Goal: Transaction & Acquisition: Purchase product/service

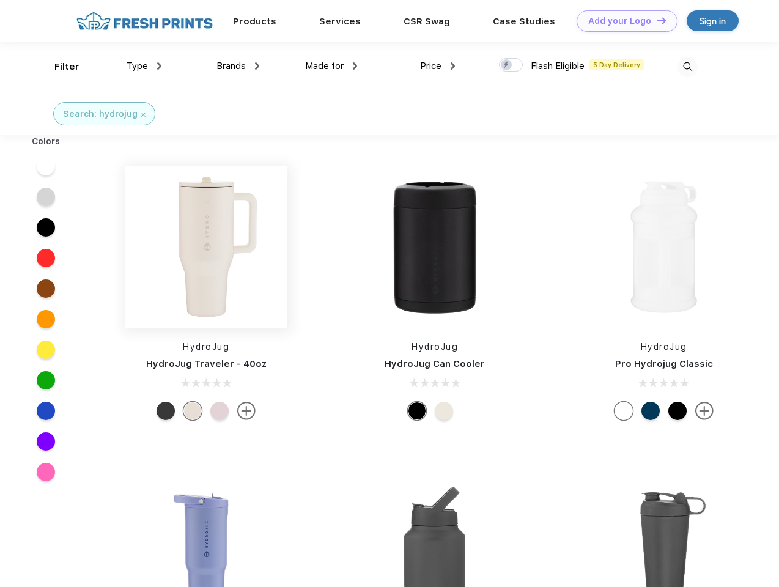
scroll to position [1, 0]
click at [623, 21] on link "Add your Logo Design Tool" at bounding box center [627, 20] width 101 height 21
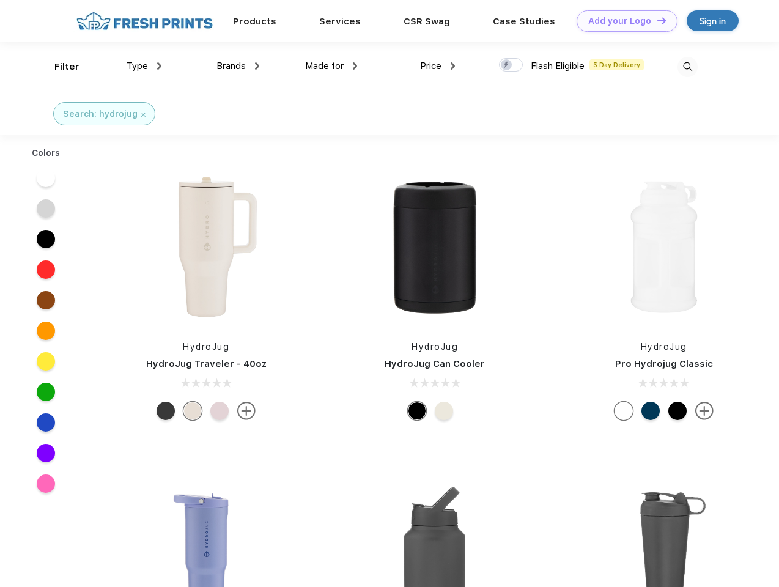
click at [0, 0] on div "Design Tool" at bounding box center [0, 0] width 0 height 0
click at [656, 20] on link "Add your Logo Design Tool" at bounding box center [627, 20] width 101 height 21
click at [59, 67] on div "Filter" at bounding box center [66, 67] width 25 height 14
click at [144, 66] on span "Type" at bounding box center [137, 66] width 21 height 11
click at [238, 66] on span "Brands" at bounding box center [230, 66] width 29 height 11
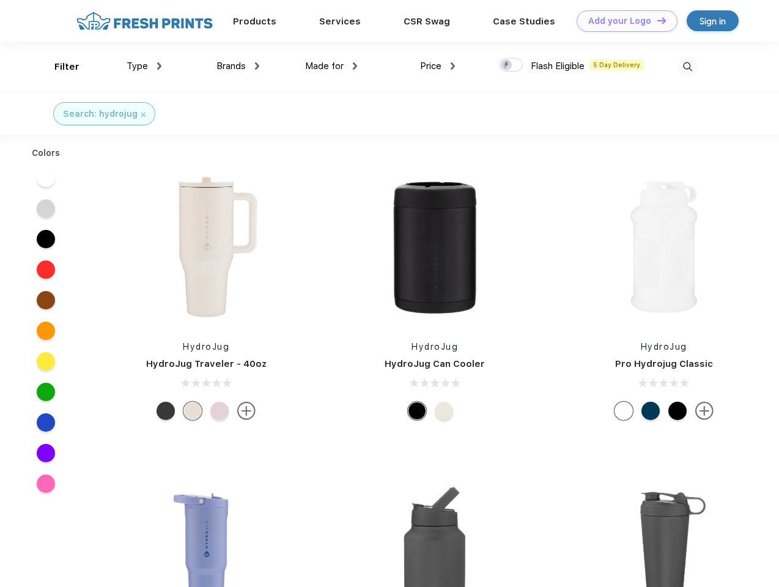
click at [331, 66] on span "Made for" at bounding box center [324, 66] width 39 height 11
click at [438, 66] on span "Price" at bounding box center [430, 66] width 21 height 11
click at [511, 65] on div at bounding box center [511, 64] width 24 height 13
click at [507, 65] on input "checkbox" at bounding box center [503, 61] width 8 height 8
click at [687, 67] on img at bounding box center [688, 67] width 20 height 20
